Goal: Information Seeking & Learning: Learn about a topic

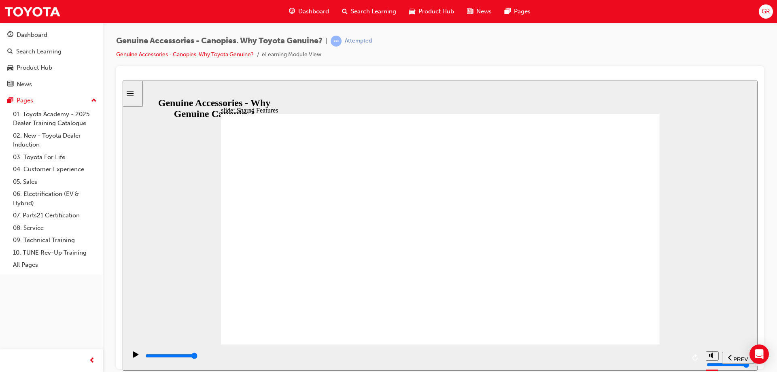
click at [512, 238] on div "Shared features & benefits Continue A Deck Canopy J Deck Canopy Rectangle 3 Rec…" at bounding box center [440, 233] width 439 height 238
drag, startPoint x: 567, startPoint y: 313, endPoint x: 397, endPoint y: 286, distance: 172.6
drag, startPoint x: 529, startPoint y: 311, endPoint x: 420, endPoint y: 281, distance: 113.0
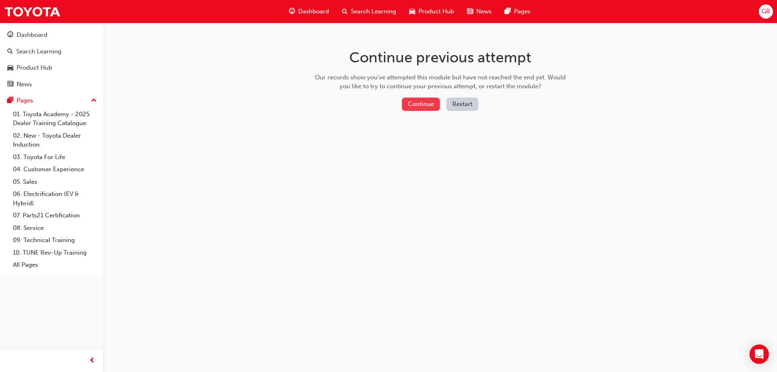
click at [412, 109] on button "Continue" at bounding box center [421, 104] width 38 height 13
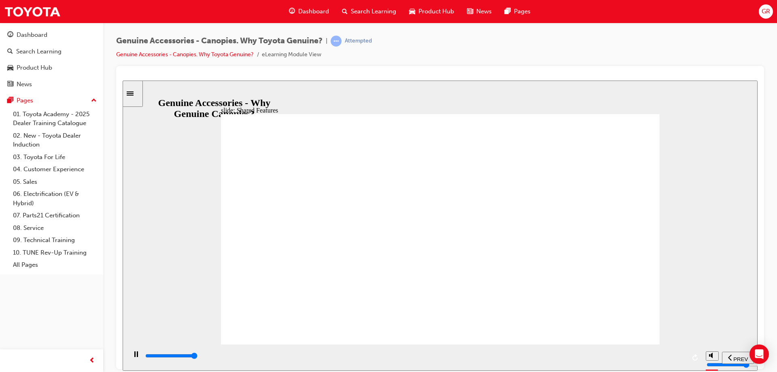
drag, startPoint x: 388, startPoint y: 309, endPoint x: 394, endPoint y: 309, distance: 5.3
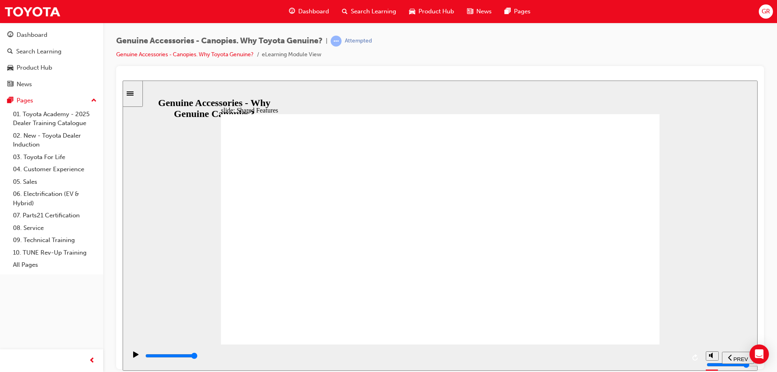
drag, startPoint x: 458, startPoint y: 311, endPoint x: 478, endPoint y: 310, distance: 19.5
drag, startPoint x: 522, startPoint y: 308, endPoint x: 550, endPoint y: 309, distance: 27.5
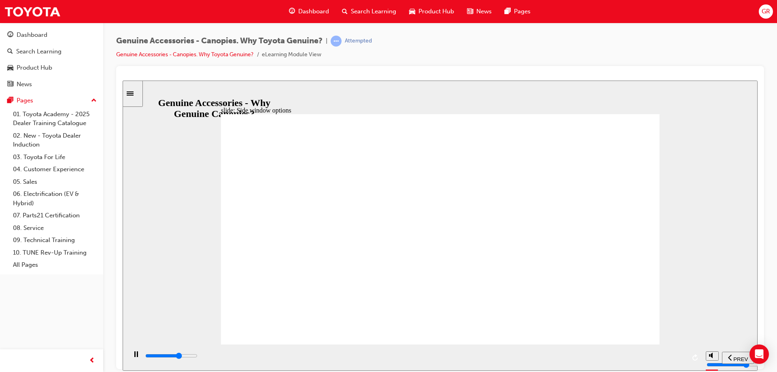
drag, startPoint x: 360, startPoint y: 278, endPoint x: 355, endPoint y: 301, distance: 24.0
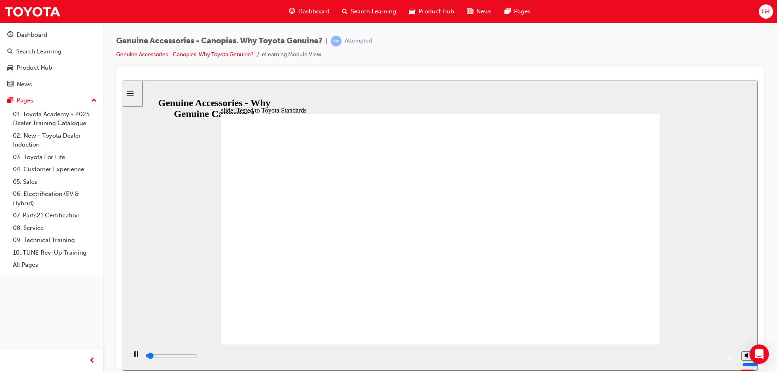
type input "7200"
